Goal: Task Accomplishment & Management: Manage account settings

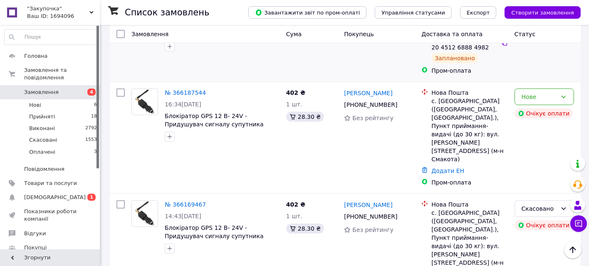
scroll to position [785, 0]
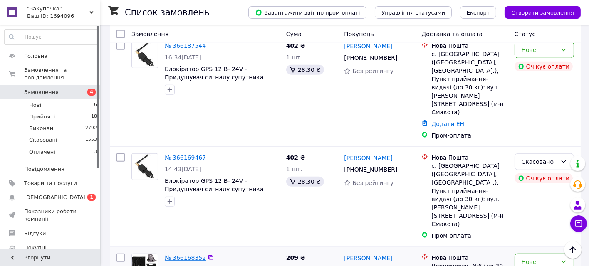
click at [192, 254] on link "№ 366168352" at bounding box center [185, 257] width 41 height 7
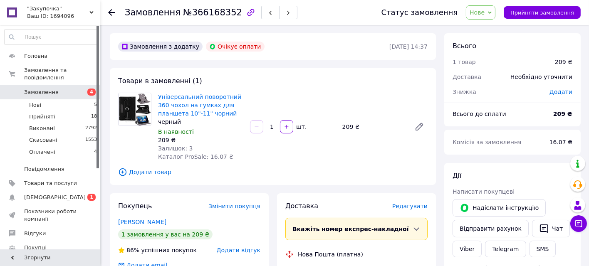
click at [484, 9] on span "Нове" at bounding box center [476, 12] width 15 height 7
click at [485, 54] on li "Скасовано" at bounding box center [485, 54] width 38 height 12
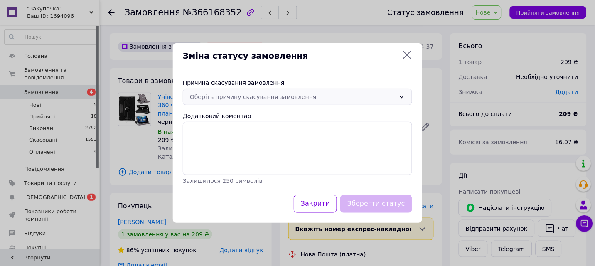
click at [258, 101] on div "Оберіть причину скасування замовлення" at bounding box center [292, 96] width 205 height 9
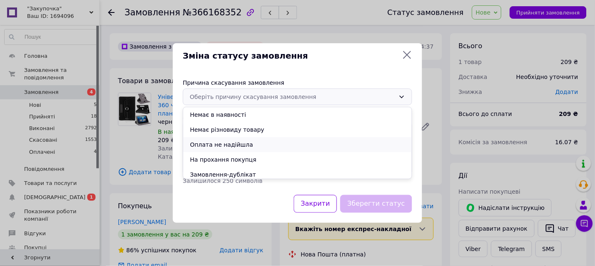
click at [228, 144] on li "Оплата не надійшла" at bounding box center [297, 144] width 229 height 15
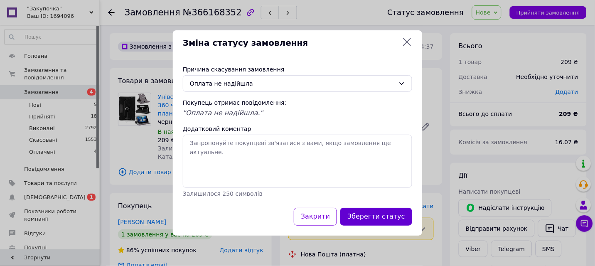
click at [399, 212] on button "Зберегти статус" at bounding box center [376, 217] width 72 height 18
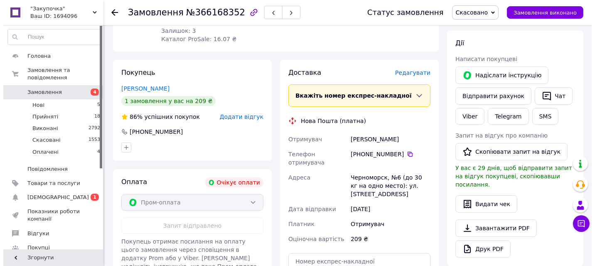
scroll to position [138, 0]
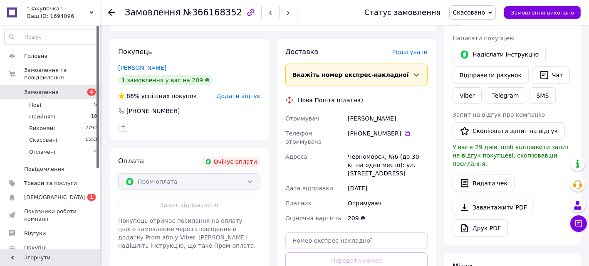
click at [239, 96] on span "Додати відгук" at bounding box center [239, 96] width 44 height 7
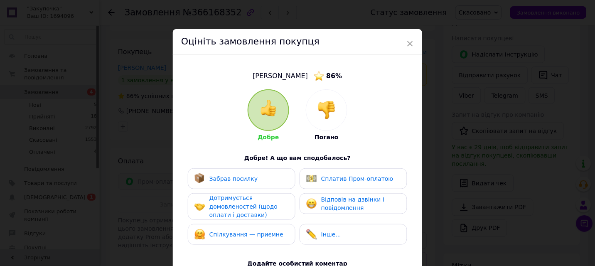
click at [323, 111] on img at bounding box center [327, 110] width 18 height 18
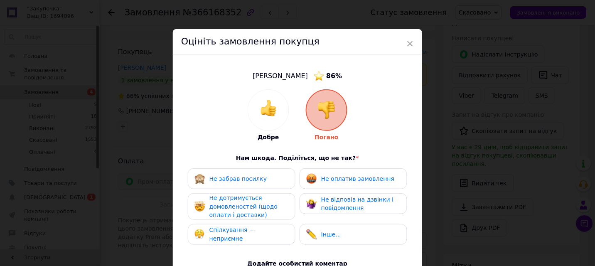
click at [336, 180] on span "Не оплатив замовлення" at bounding box center [357, 178] width 73 height 7
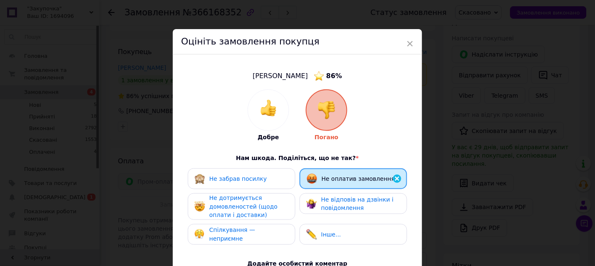
click at [335, 208] on span "Не відповів на дзвінки і повідомлення" at bounding box center [357, 203] width 72 height 15
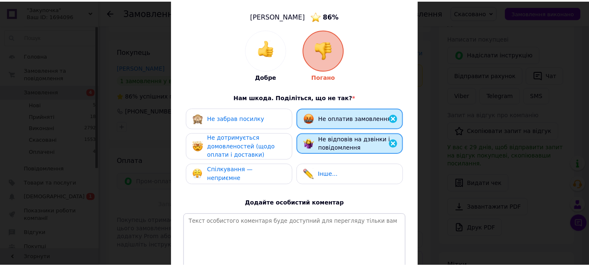
scroll to position [147, 0]
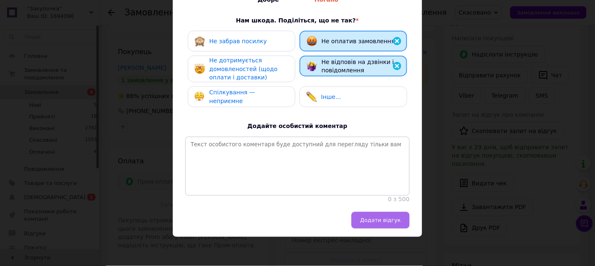
click at [367, 222] on span "Додати відгук" at bounding box center [380, 220] width 41 height 6
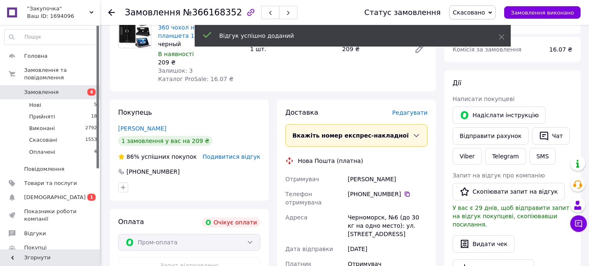
scroll to position [0, 0]
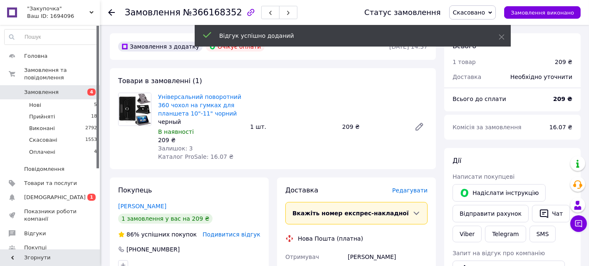
click at [113, 12] on use at bounding box center [111, 12] width 7 height 7
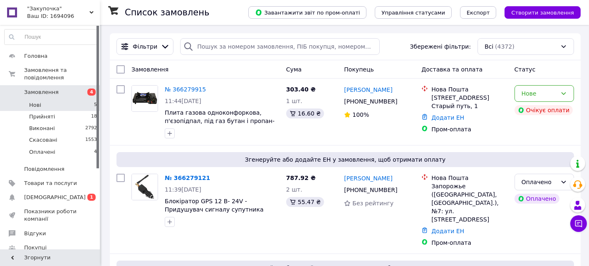
click at [35, 101] on span "Нові" at bounding box center [35, 104] width 12 height 7
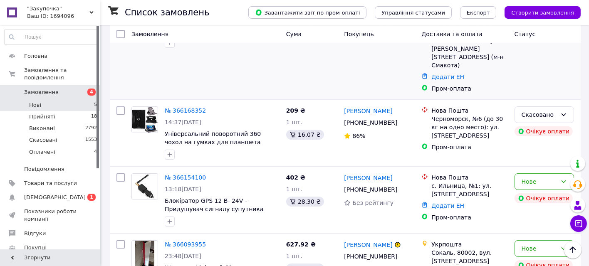
scroll to position [211, 0]
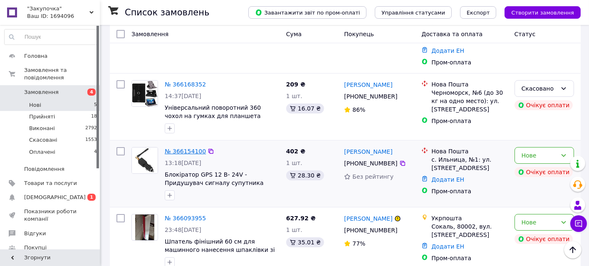
click at [191, 148] on link "№ 366154100" at bounding box center [185, 151] width 41 height 7
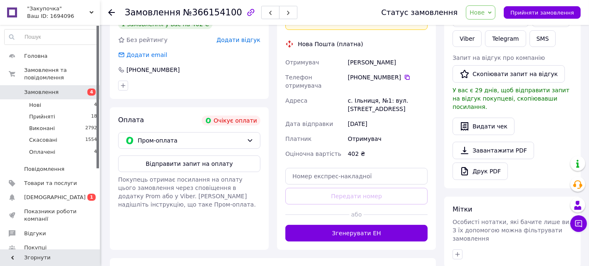
scroll to position [211, 0]
click at [210, 155] on button "Відправити запит на оплату" at bounding box center [189, 163] width 142 height 17
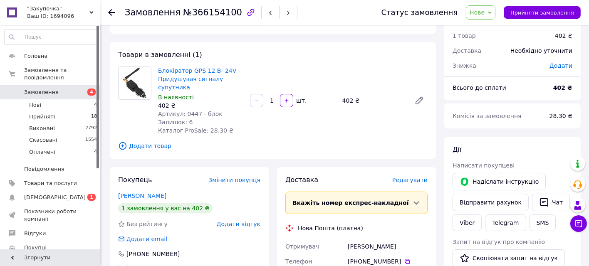
scroll to position [26, 0]
click at [480, 182] on button "Надіслати інструкцію" at bounding box center [498, 181] width 93 height 17
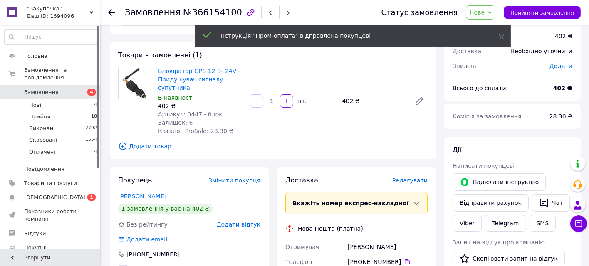
click at [110, 14] on use at bounding box center [111, 12] width 7 height 7
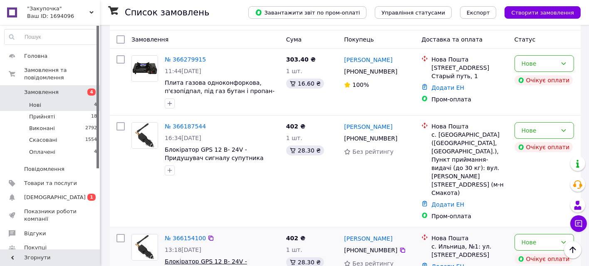
scroll to position [52, 0]
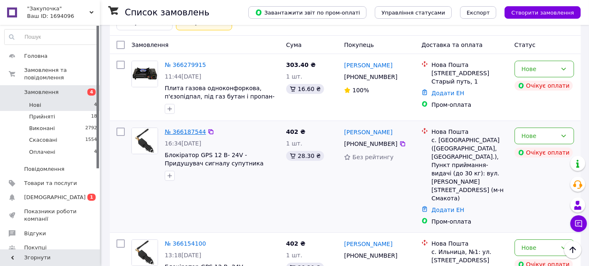
click at [186, 131] on link "№ 366187544" at bounding box center [185, 131] width 41 height 7
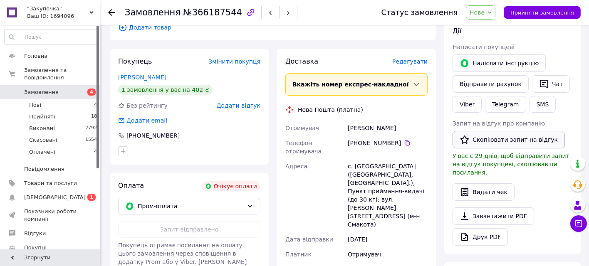
scroll to position [144, 0]
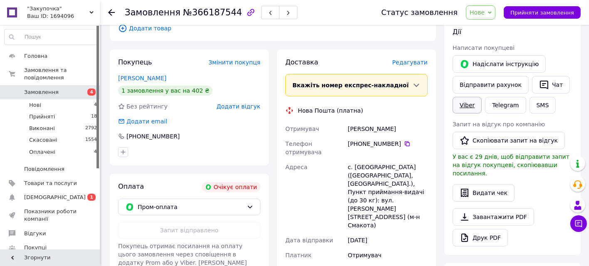
click at [458, 106] on link "Viber" at bounding box center [466, 105] width 29 height 17
click at [539, 184] on div "Видати чек" at bounding box center [512, 192] width 120 height 17
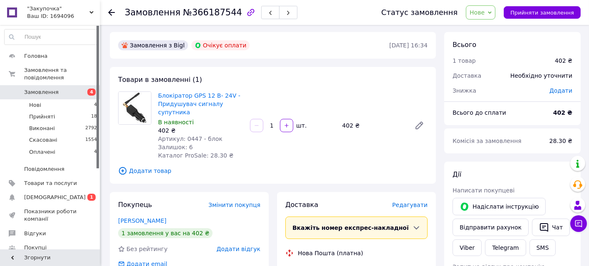
scroll to position [0, 0]
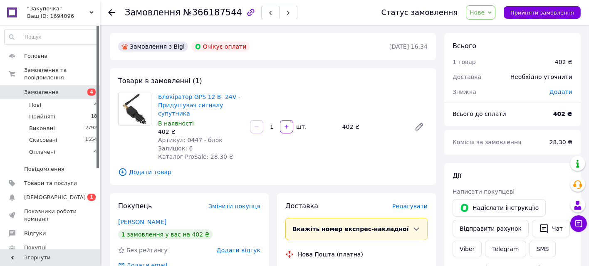
click at [112, 9] on icon at bounding box center [111, 12] width 7 height 7
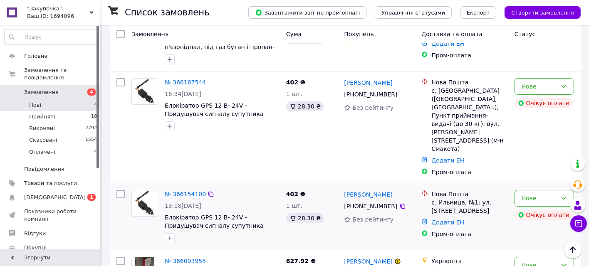
scroll to position [5, 0]
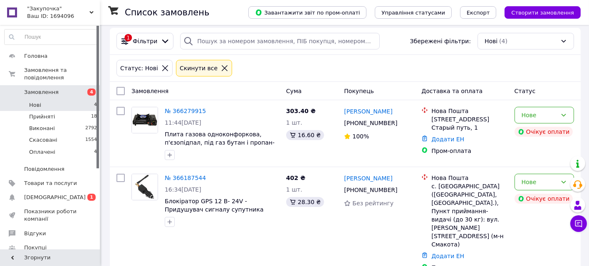
click at [161, 66] on icon at bounding box center [164, 67] width 7 height 7
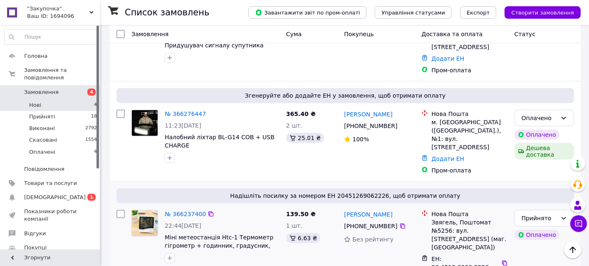
scroll to position [416, 0]
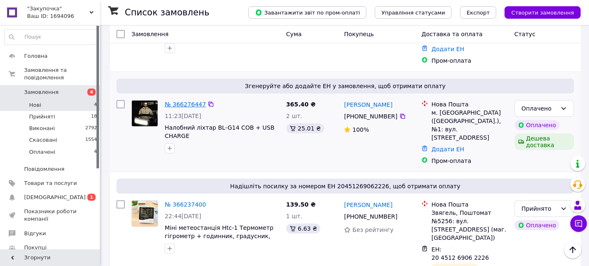
click at [188, 101] on link "№ 366276447" at bounding box center [185, 104] width 41 height 7
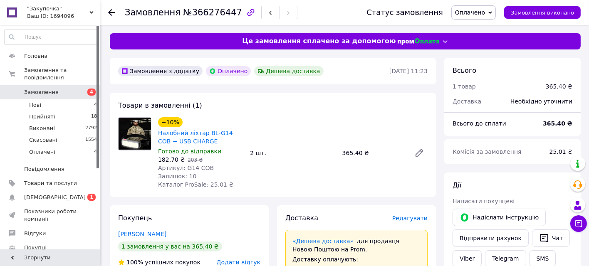
click at [477, 11] on span "Оплачено" at bounding box center [470, 12] width 30 height 7
click at [470, 27] on li "Прийнято" at bounding box center [473, 29] width 44 height 12
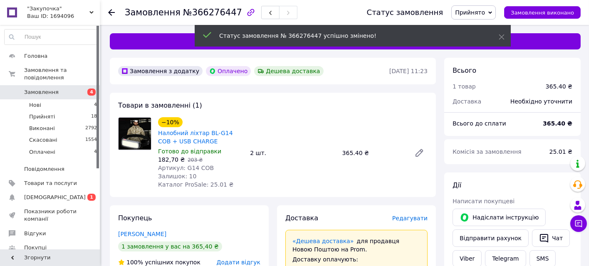
click at [113, 11] on icon at bounding box center [111, 12] width 7 height 7
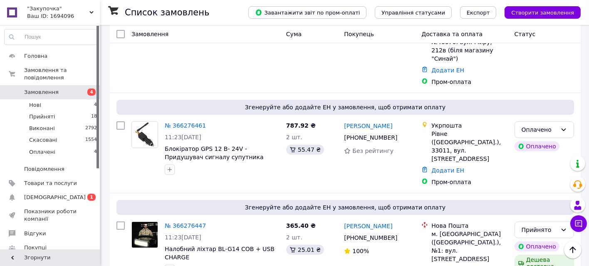
scroll to position [277, 0]
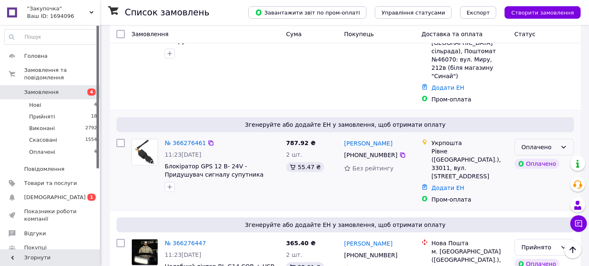
click at [523, 143] on div "Оплачено" at bounding box center [538, 147] width 35 height 9
click at [525, 131] on li "Прийнято" at bounding box center [544, 132] width 59 height 15
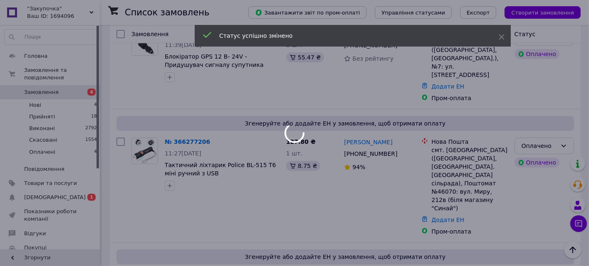
scroll to position [138, 0]
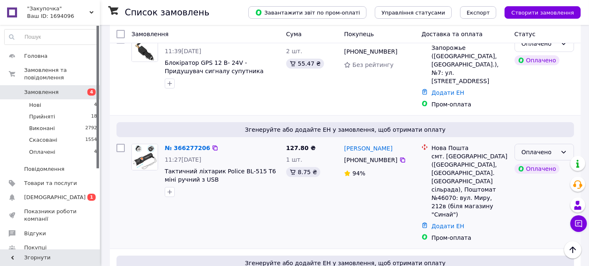
click at [540, 148] on div "Оплачено" at bounding box center [538, 152] width 35 height 9
click at [535, 151] on li "Прийнято" at bounding box center [544, 153] width 59 height 15
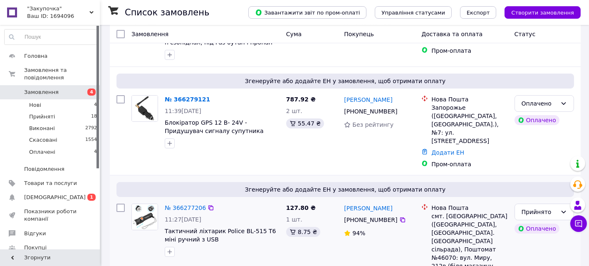
scroll to position [92, 0]
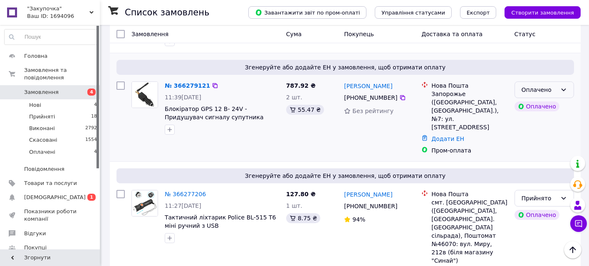
click at [538, 90] on div "Оплачено" at bounding box center [538, 89] width 35 height 9
click at [526, 106] on li "Прийнято" at bounding box center [544, 108] width 59 height 15
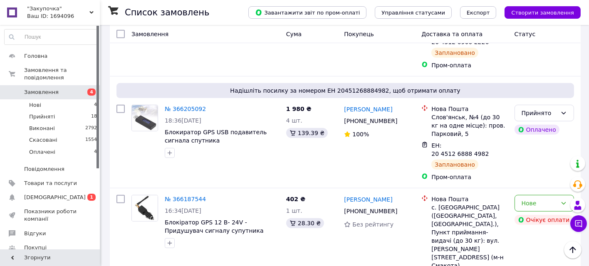
scroll to position [646, 0]
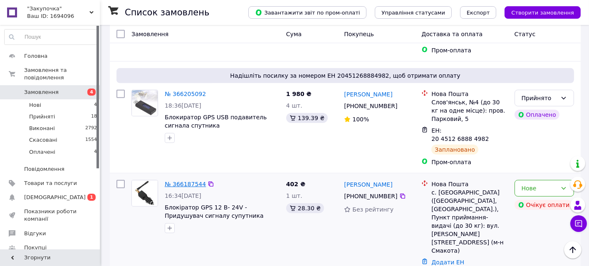
click at [182, 181] on link "№ 366187544" at bounding box center [185, 184] width 41 height 7
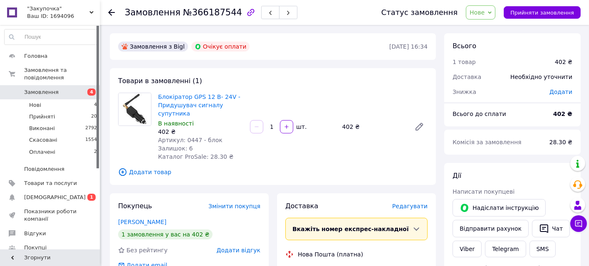
click at [492, 10] on span "Нове" at bounding box center [480, 12] width 30 height 14
click at [489, 53] on li "Скасовано" at bounding box center [485, 54] width 38 height 12
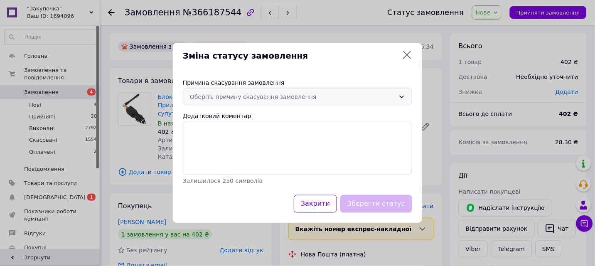
click at [305, 95] on div "Оберіть причину скасування замовлення" at bounding box center [292, 96] width 205 height 9
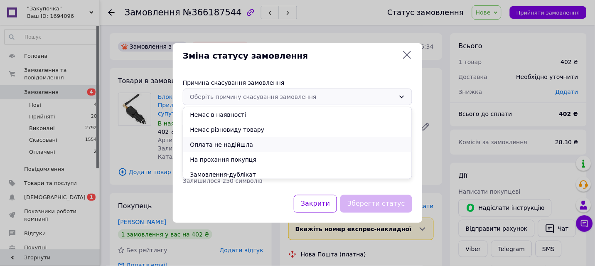
click at [229, 145] on li "Оплата не надійшла" at bounding box center [297, 144] width 229 height 15
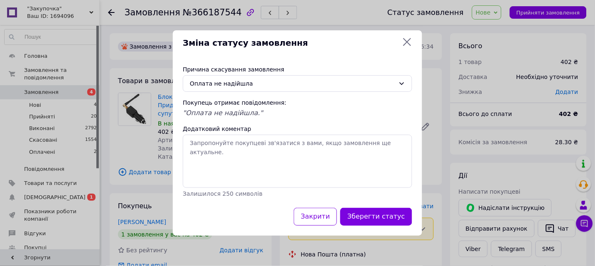
click at [366, 212] on button "Зберегти статус" at bounding box center [376, 217] width 72 height 18
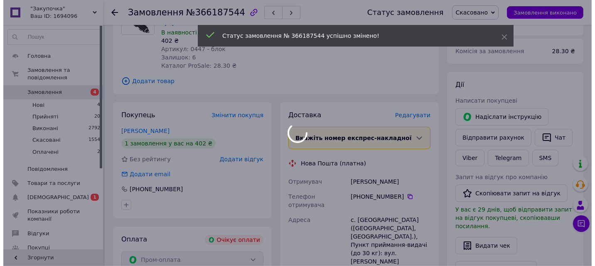
scroll to position [92, 0]
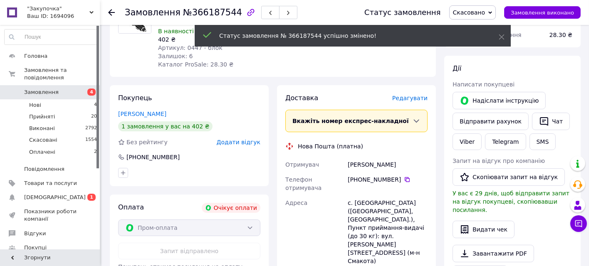
click at [247, 139] on span "Додати відгук" at bounding box center [239, 142] width 44 height 7
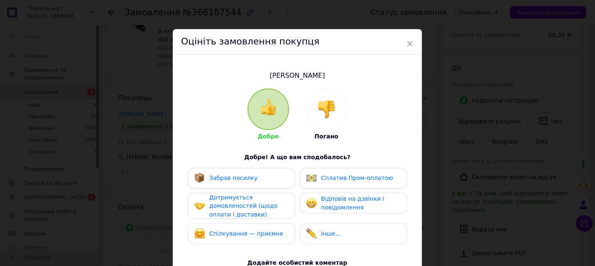
click at [328, 109] on img at bounding box center [327, 109] width 18 height 18
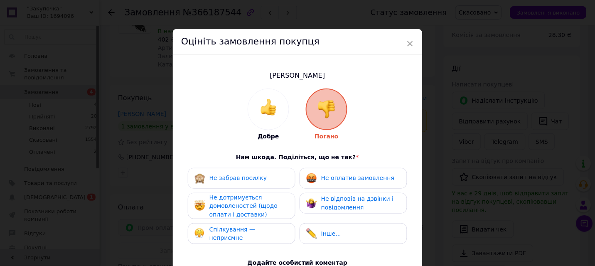
click at [343, 181] on span "Не оплатив замовлення" at bounding box center [357, 178] width 73 height 7
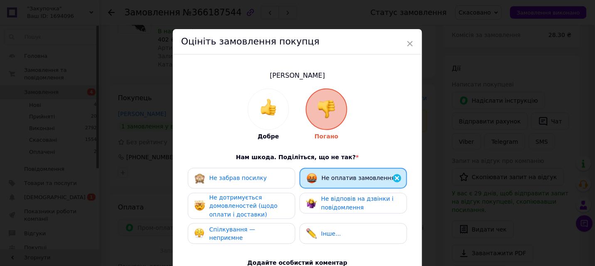
click at [344, 195] on span "Не відповів на дзвінки і повідомлення" at bounding box center [357, 202] width 72 height 15
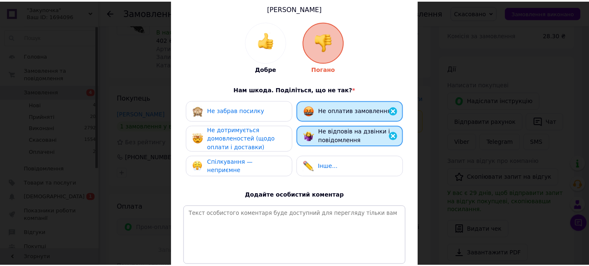
scroll to position [138, 0]
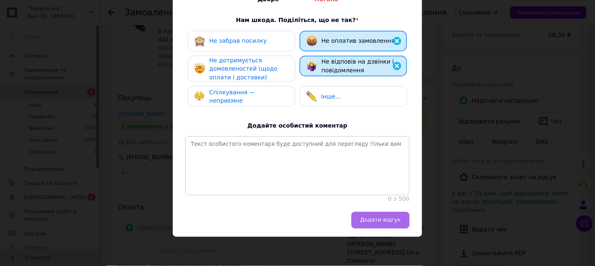
click at [376, 223] on span "Додати відгук" at bounding box center [380, 220] width 41 height 6
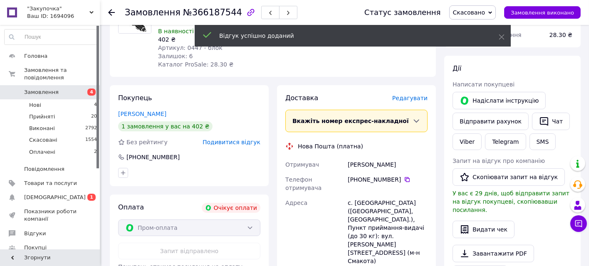
click at [113, 9] on icon at bounding box center [111, 12] width 7 height 7
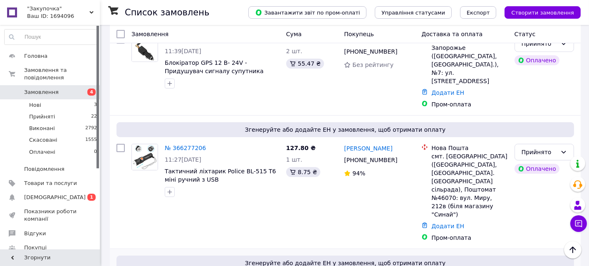
scroll to position [92, 0]
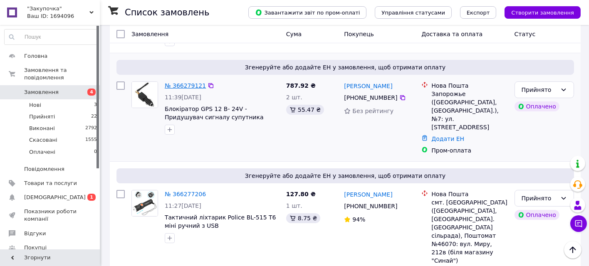
click at [175, 84] on link "№ 366279121" at bounding box center [185, 85] width 41 height 7
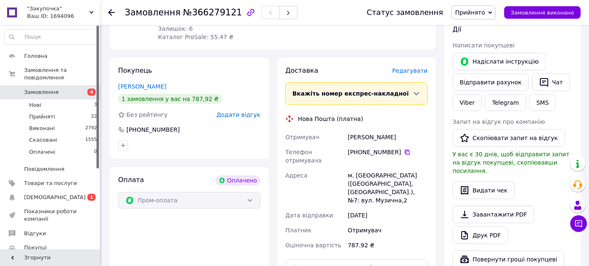
scroll to position [185, 0]
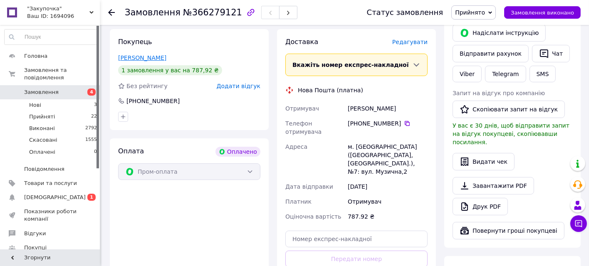
click at [142, 54] on link "[PERSON_NAME]" at bounding box center [142, 57] width 48 height 7
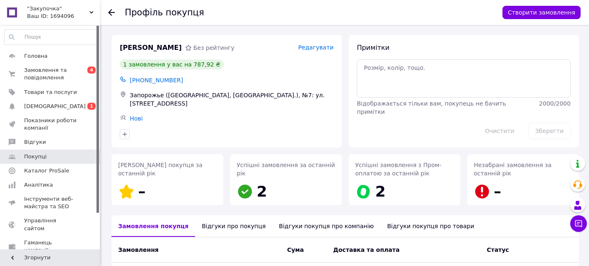
click at [113, 13] on icon at bounding box center [111, 12] width 7 height 7
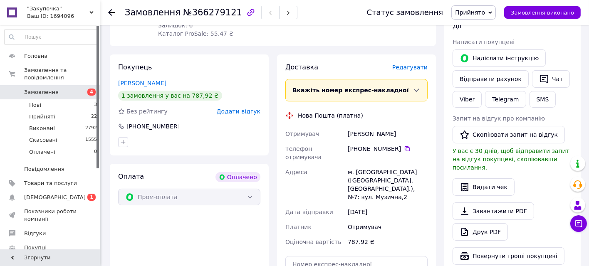
scroll to position [252, 0]
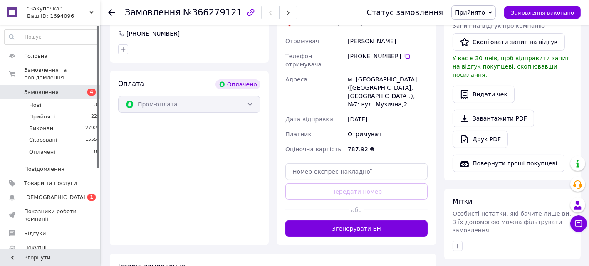
click at [112, 11] on icon at bounding box center [111, 12] width 7 height 7
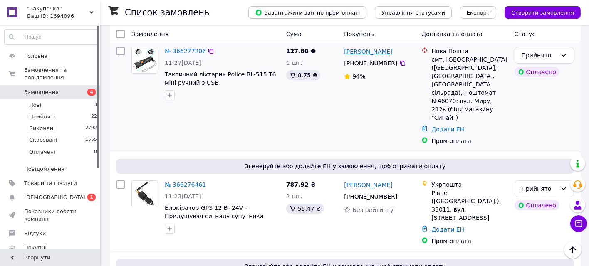
scroll to position [277, 0]
